Goal: Obtain resource: Download file/media

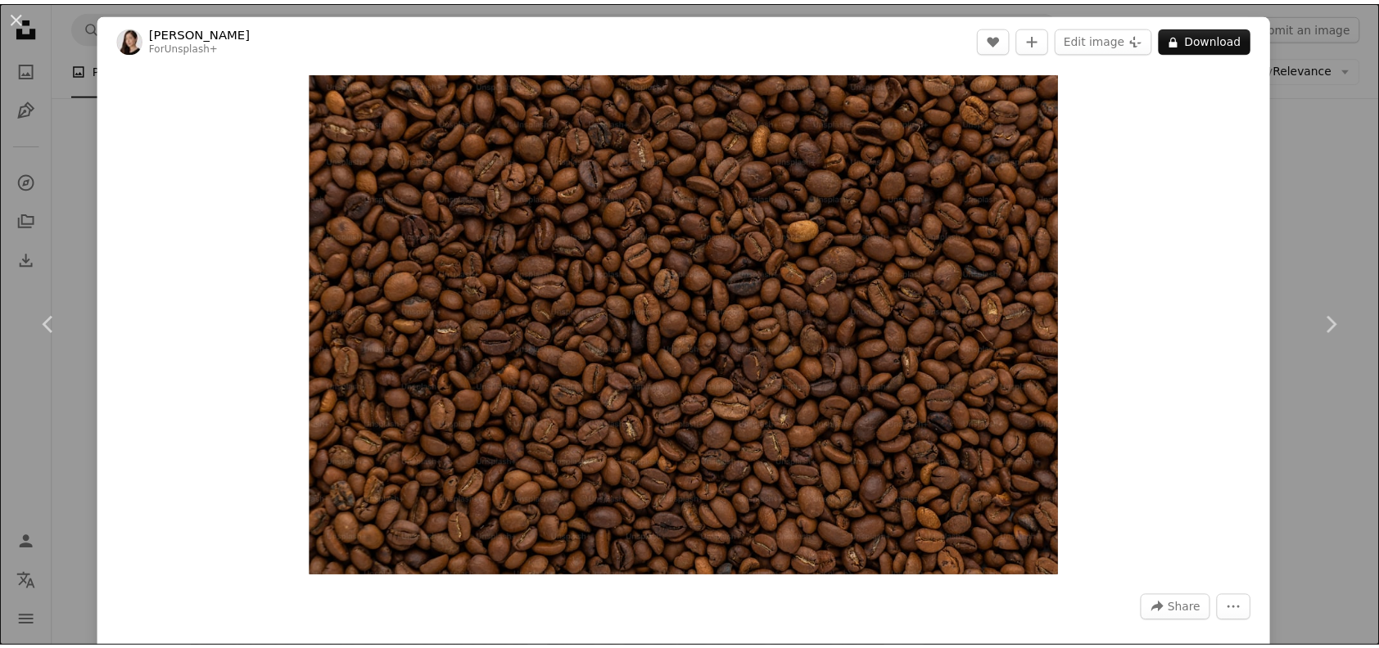
scroll to position [1310, 0]
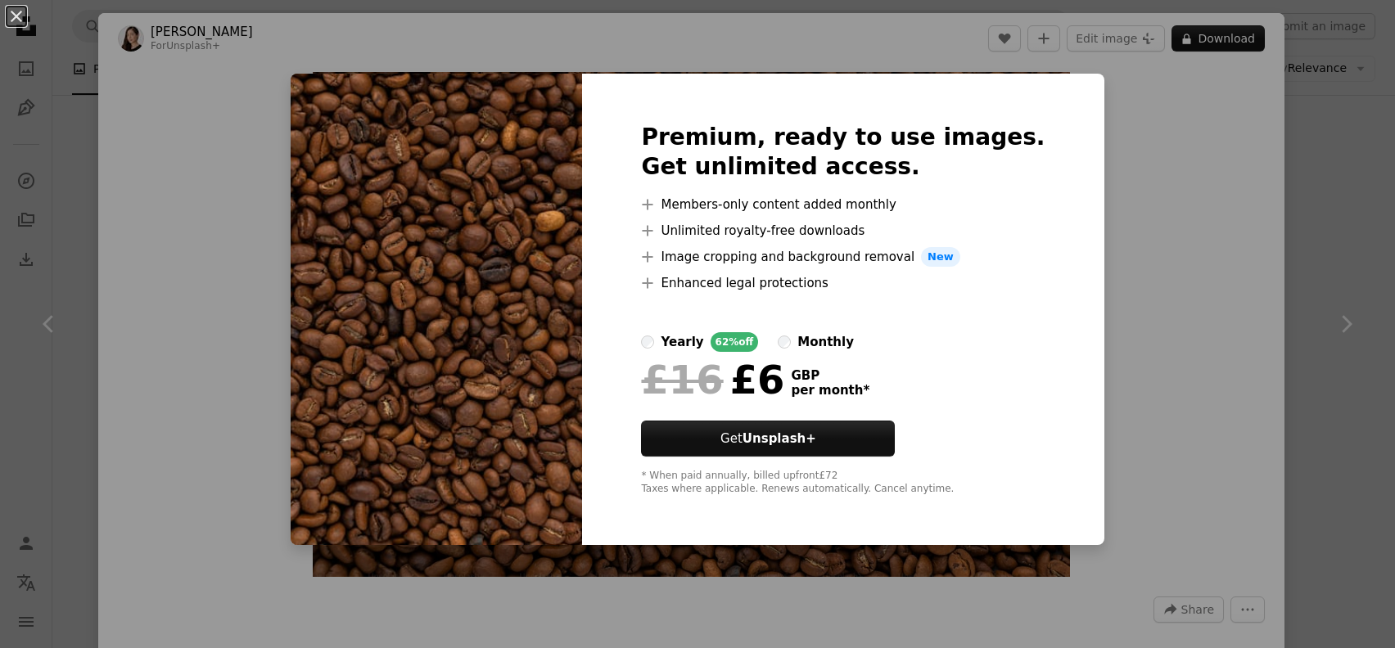
click at [548, 226] on img at bounding box center [436, 310] width 291 height 472
click at [1136, 172] on div "An X shape Premium, ready to use images. Get unlimited access. A plus sign Memb…" at bounding box center [697, 324] width 1395 height 648
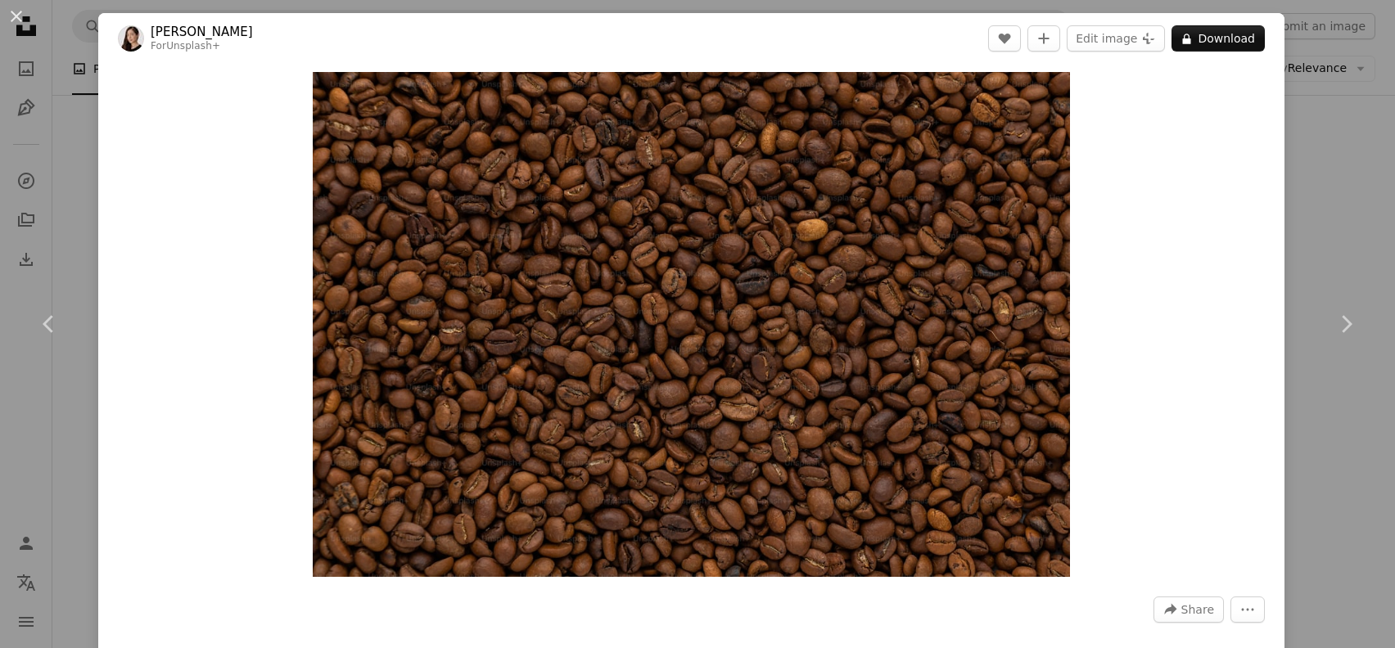
drag, startPoint x: 1364, startPoint y: 107, endPoint x: 1324, endPoint y: 114, distance: 39.8
click at [1361, 107] on div "An X shape Chevron left Chevron right [PERSON_NAME] For Unsplash+ A heart A plu…" at bounding box center [697, 324] width 1395 height 648
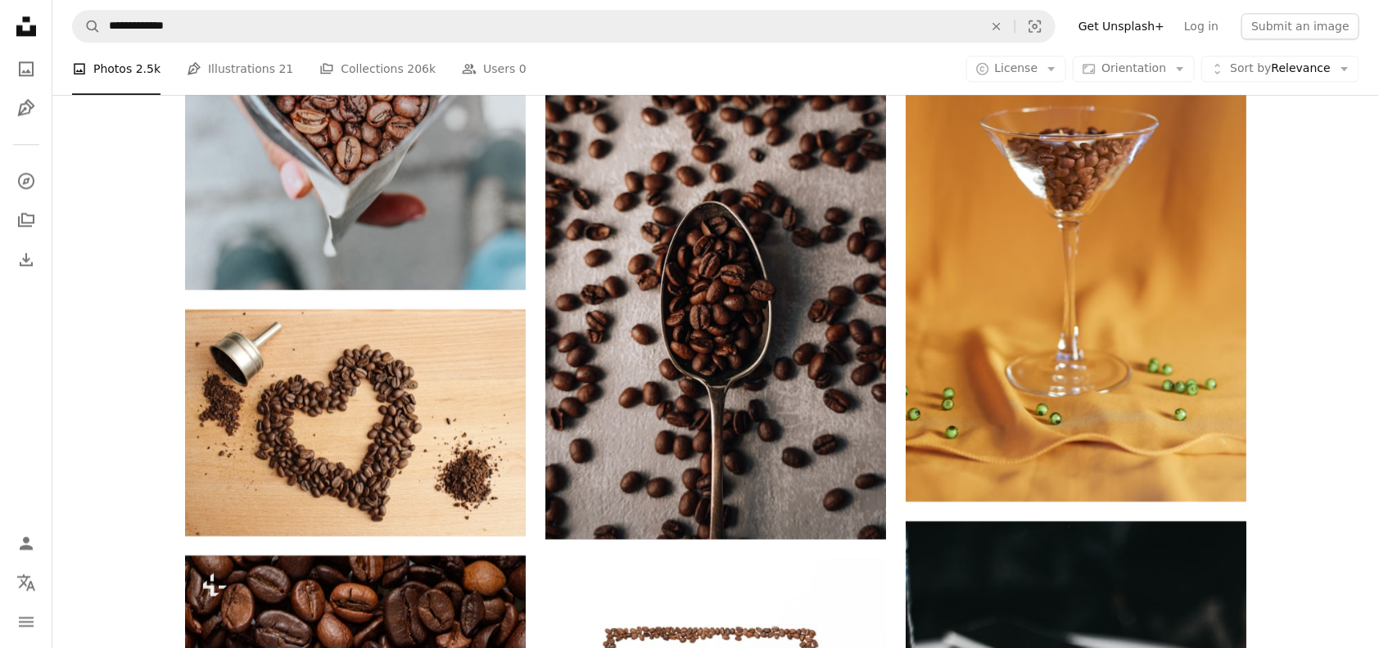
scroll to position [1510, 0]
